Goal: Task Accomplishment & Management: Manage account settings

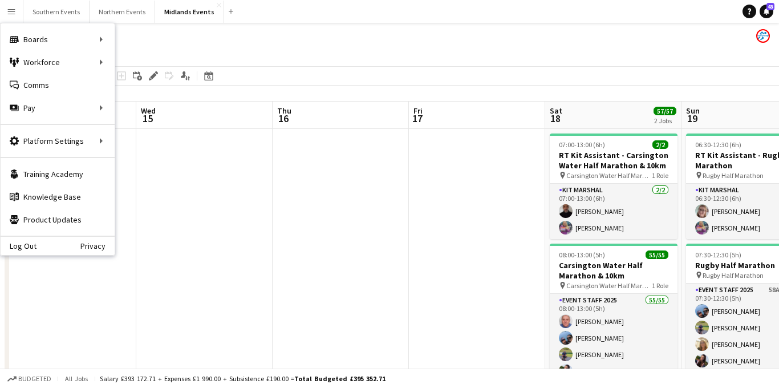
scroll to position [0, 371]
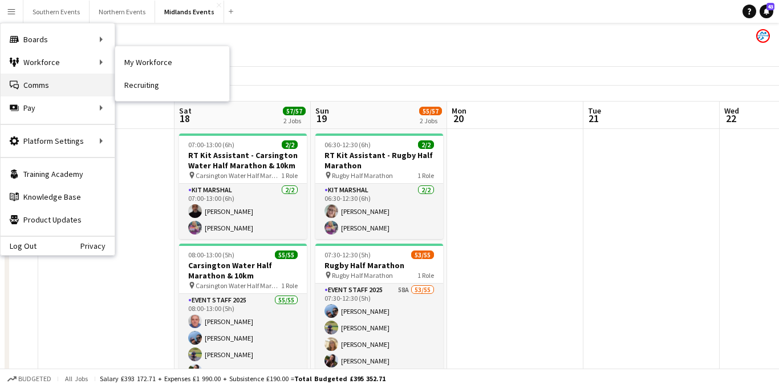
click at [43, 81] on link "Comms Comms" at bounding box center [58, 85] width 114 height 23
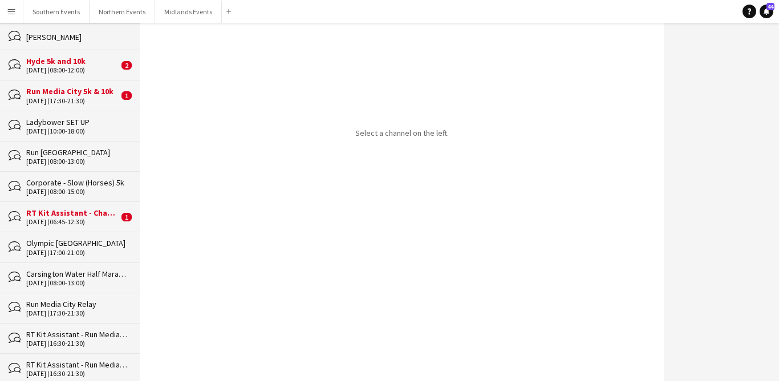
scroll to position [307, 0]
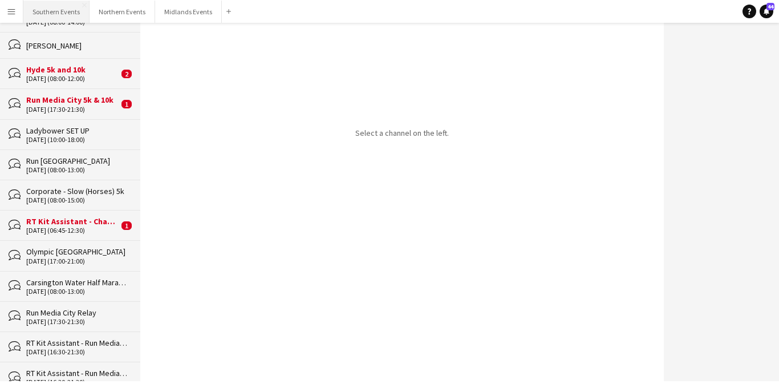
click at [56, 10] on button "Southern Events Close" at bounding box center [56, 12] width 66 height 22
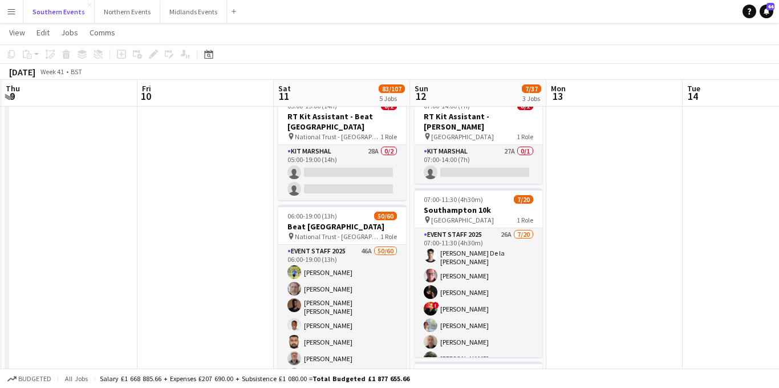
scroll to position [38, 0]
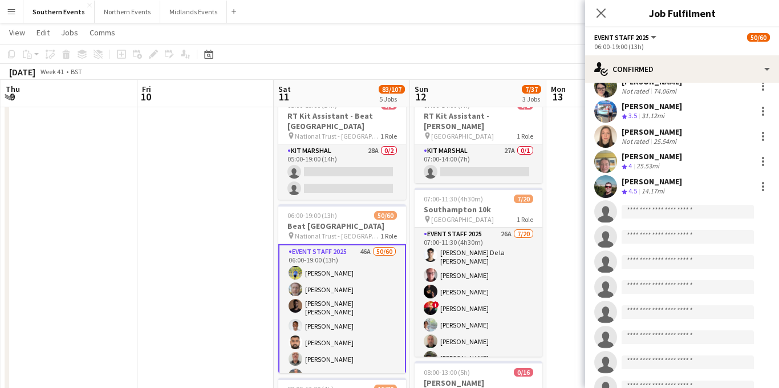
scroll to position [1140, 0]
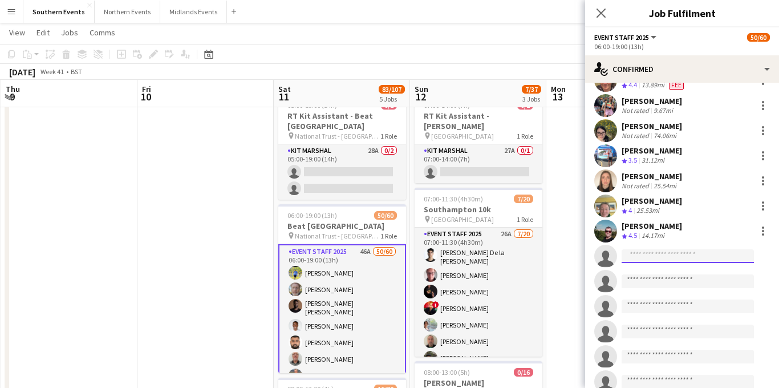
click at [647, 260] on input at bounding box center [688, 256] width 132 height 14
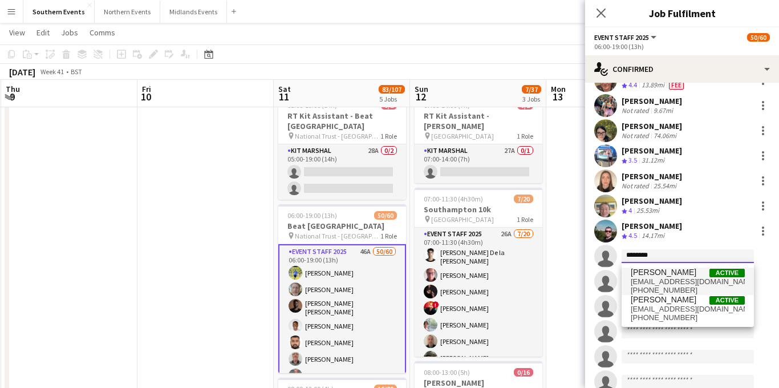
type input "********"
click at [664, 282] on span "[EMAIL_ADDRESS][DOMAIN_NAME]" at bounding box center [688, 281] width 114 height 9
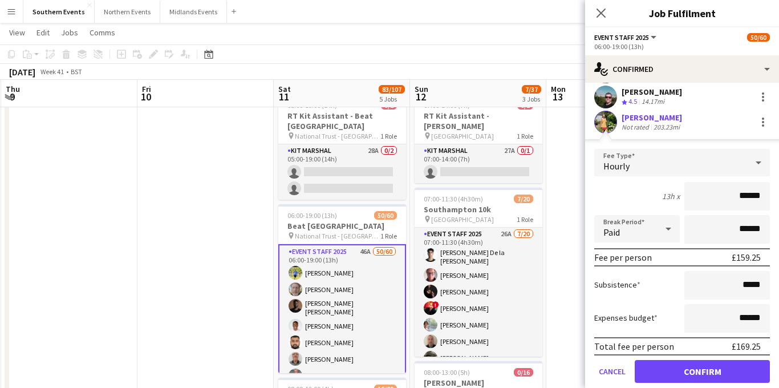
scroll to position [1293, 0]
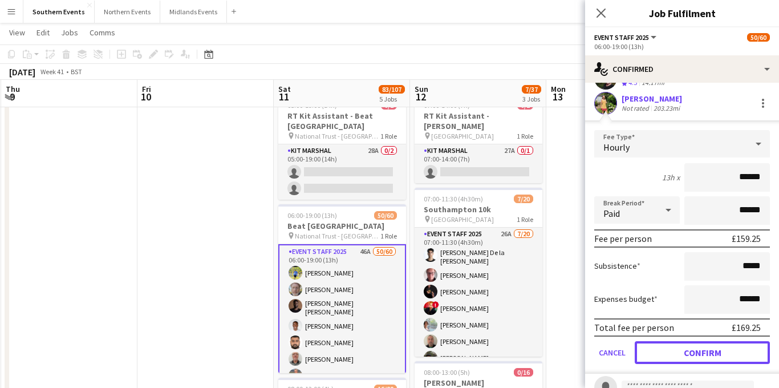
click at [663, 352] on button "Confirm" at bounding box center [702, 352] width 135 height 23
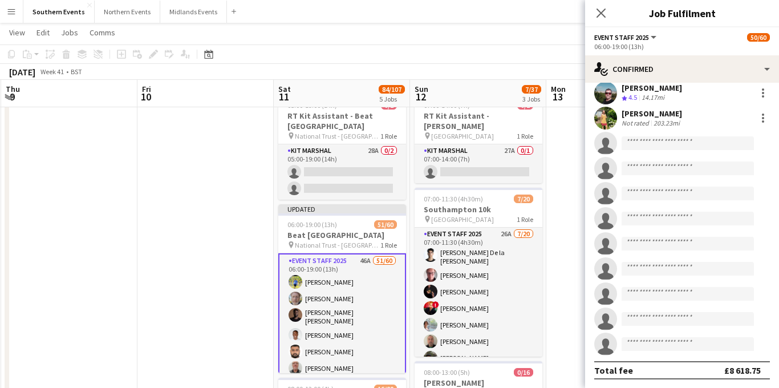
scroll to position [1278, 0]
click at [763, 120] on div at bounding box center [763, 121] width 2 height 2
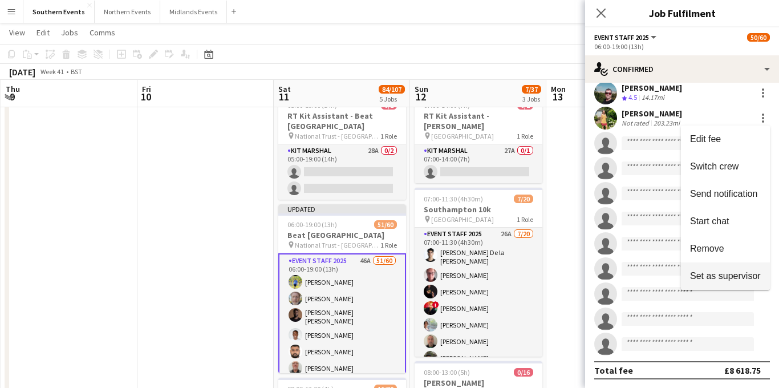
click at [699, 274] on span "Set as supervisor" at bounding box center [725, 275] width 71 height 10
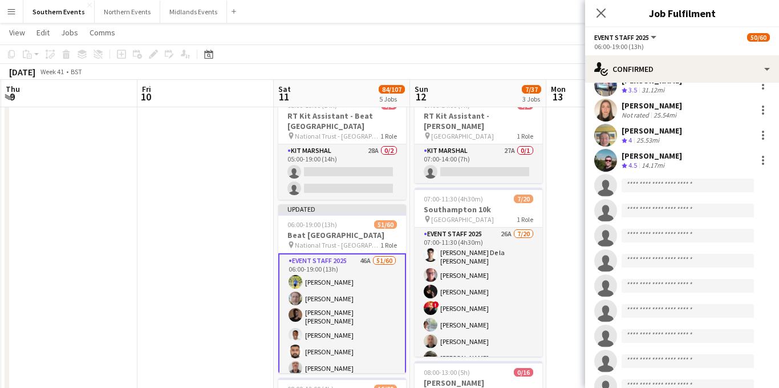
scroll to position [1321, 0]
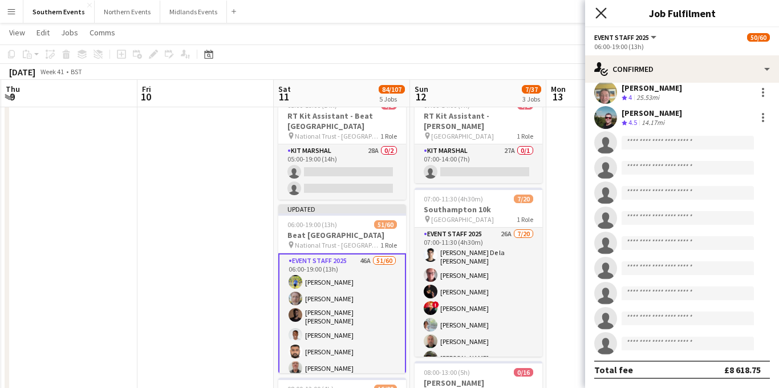
click at [597, 10] on icon at bounding box center [601, 12] width 11 height 11
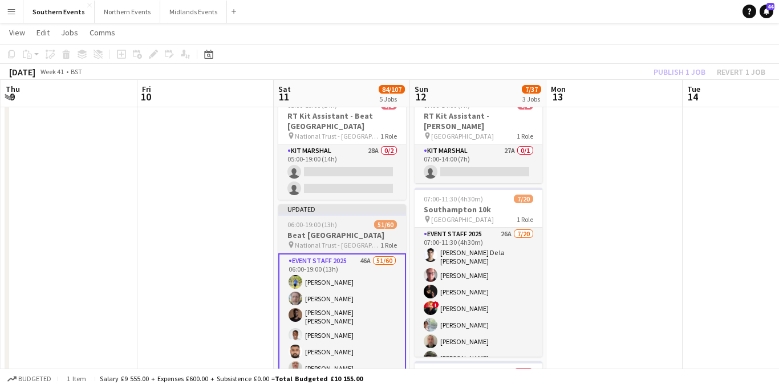
click at [335, 220] on span "06:00-19:00 (13h)" at bounding box center [313, 224] width 50 height 9
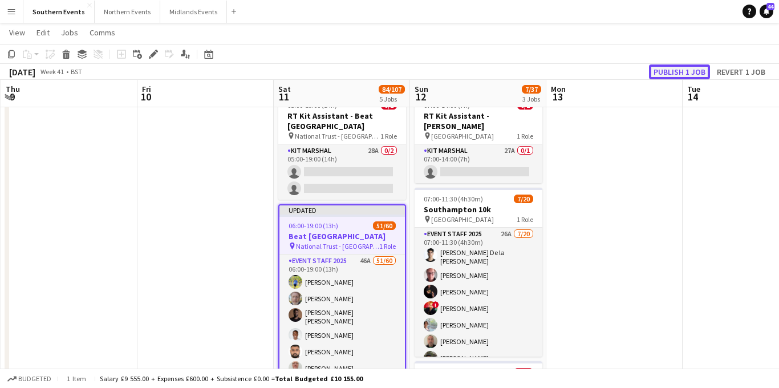
click at [672, 75] on button "Publish 1 job" at bounding box center [679, 71] width 61 height 15
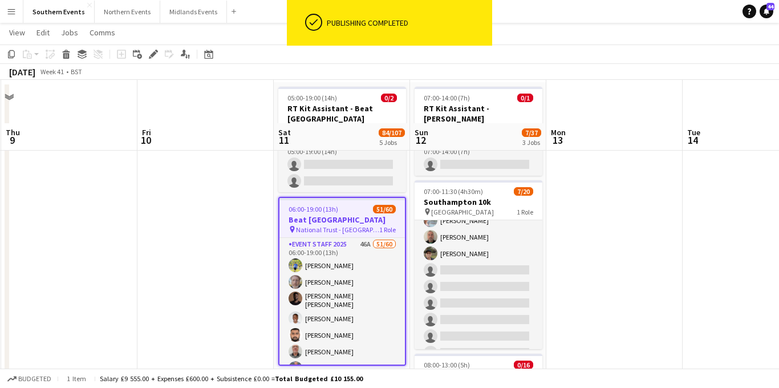
scroll to position [119, 0]
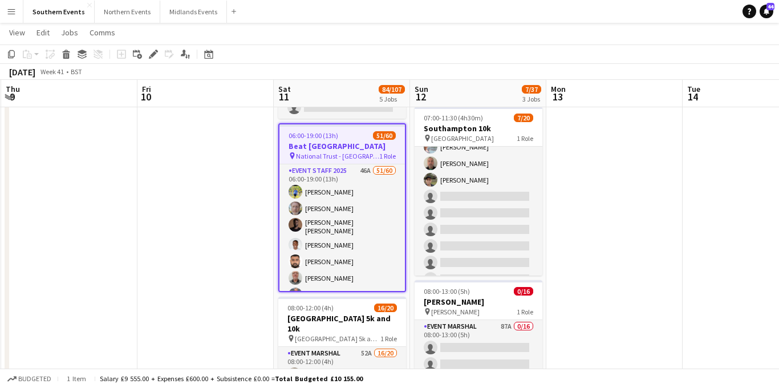
click at [10, 14] on app-icon "Menu" at bounding box center [11, 11] width 9 height 9
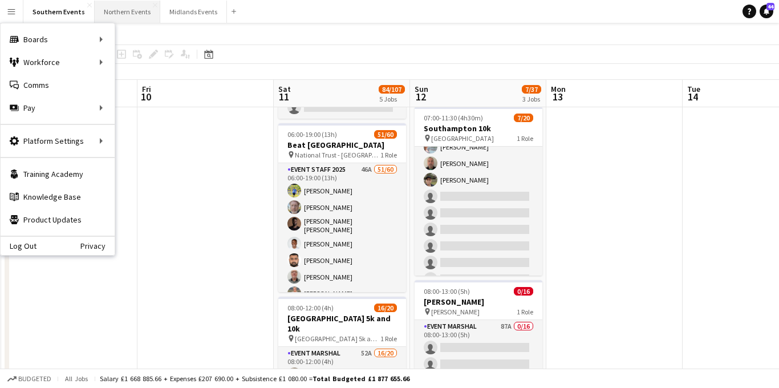
click at [119, 14] on button "Northern Events Close" at bounding box center [128, 12] width 66 height 22
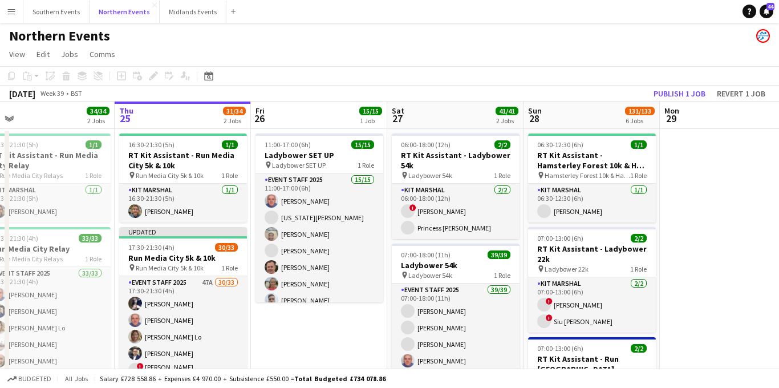
scroll to position [0, 240]
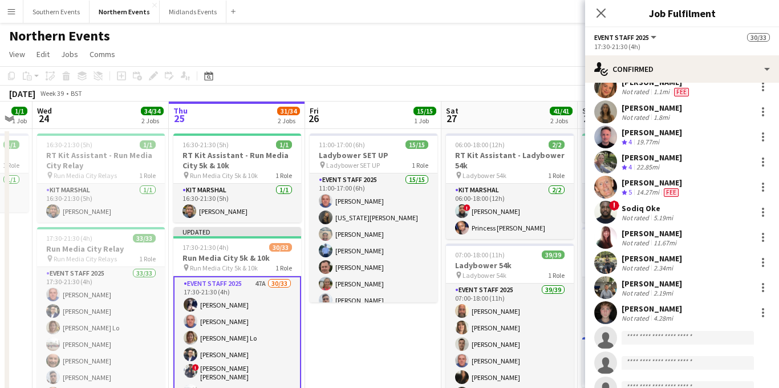
scroll to position [543, 0]
click at [600, 9] on icon "Close pop-in" at bounding box center [601, 12] width 11 height 11
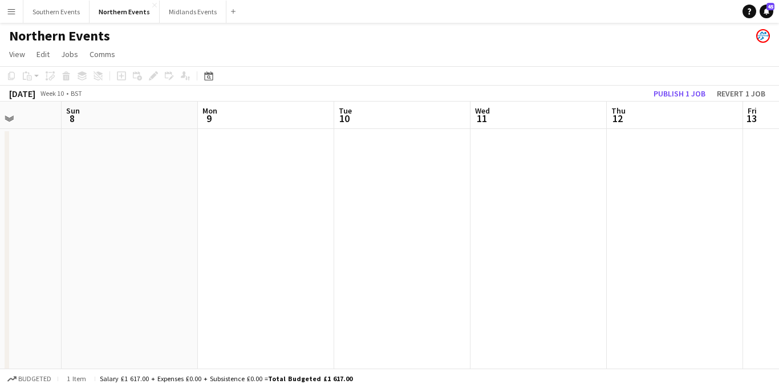
scroll to position [0, 487]
click at [189, 13] on button "Midlands Events Close" at bounding box center [193, 12] width 67 height 22
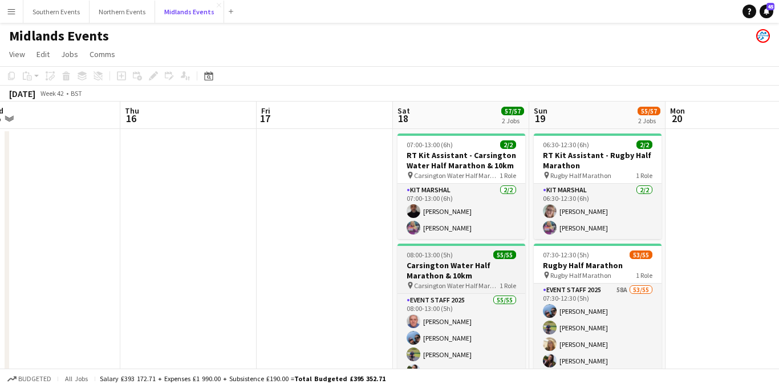
scroll to position [0, 447]
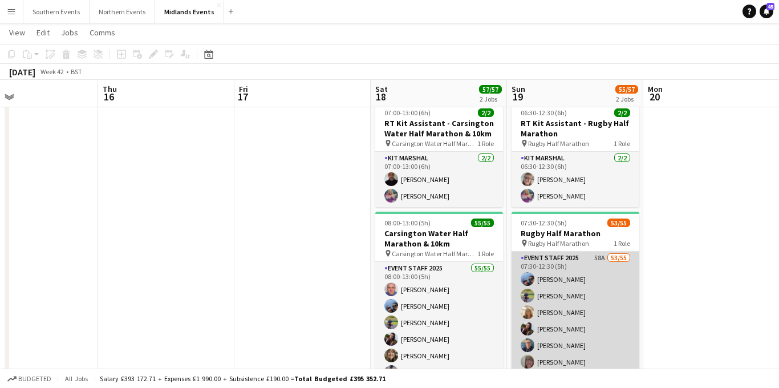
scroll to position [0, 475]
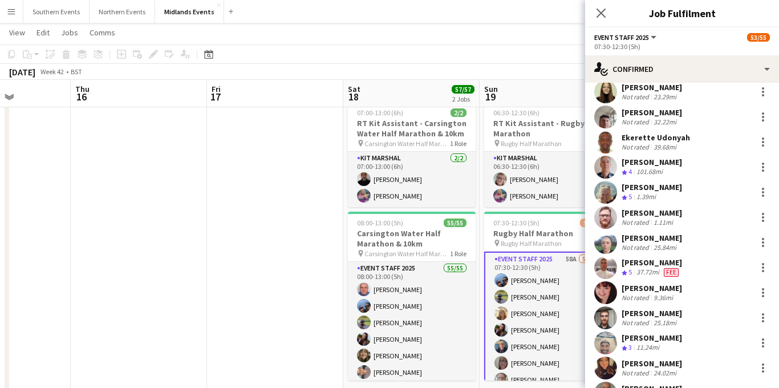
scroll to position [346, 0]
